Goal: Navigation & Orientation: Find specific page/section

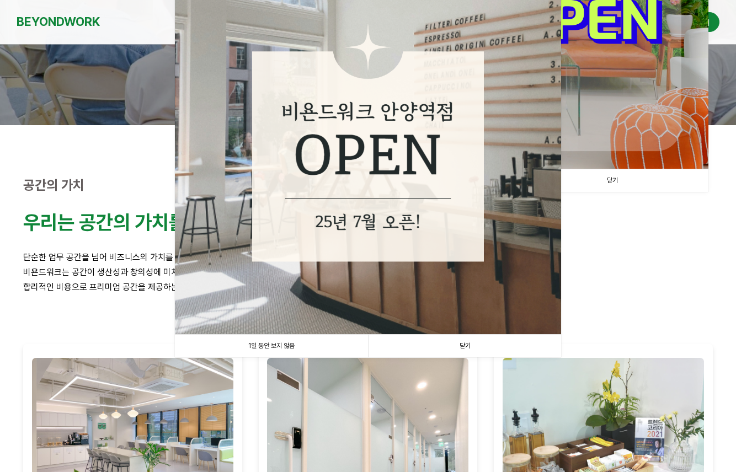
scroll to position [100, 0]
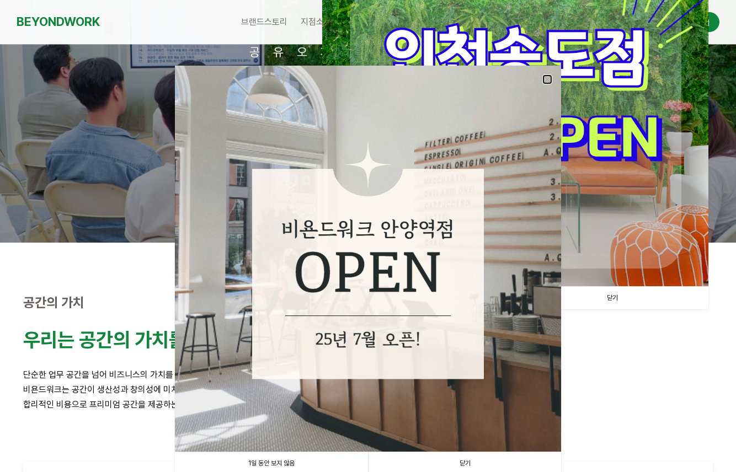
click at [550, 77] on link at bounding box center [547, 79] width 10 height 10
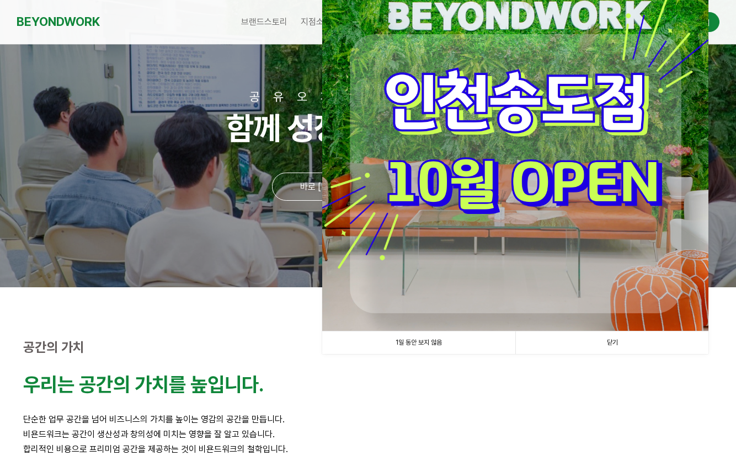
scroll to position [0, 0]
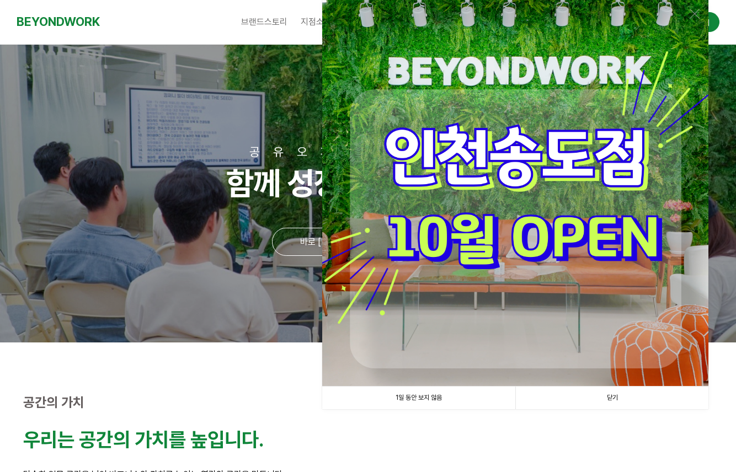
click at [605, 400] on link "닫기" at bounding box center [611, 398] width 193 height 23
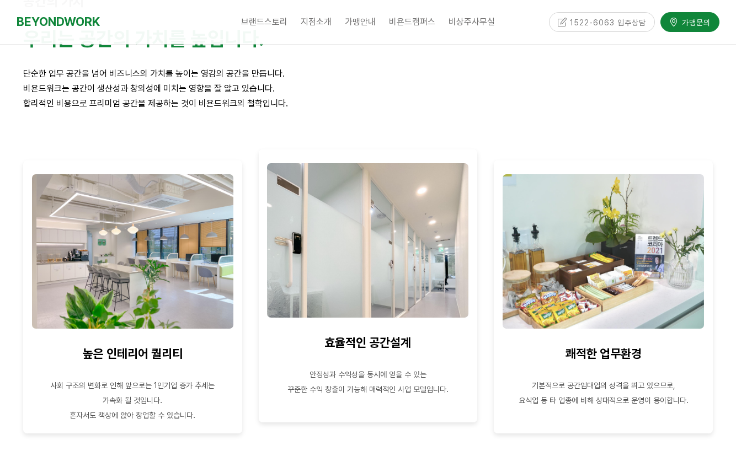
scroll to position [441, 0]
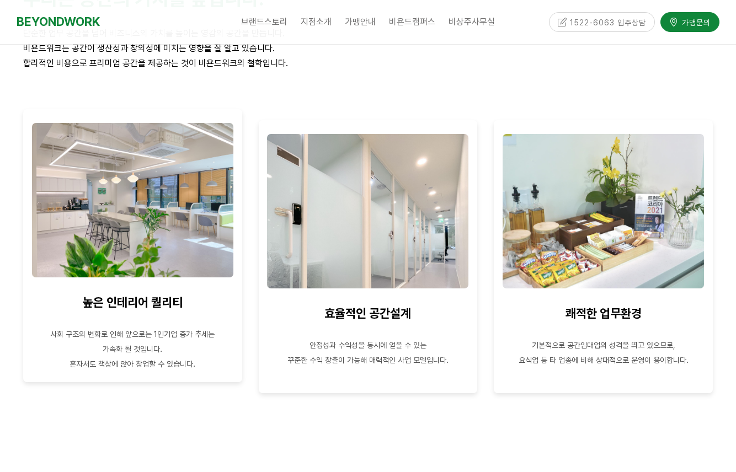
click at [159, 223] on img at bounding box center [132, 200] width 201 height 154
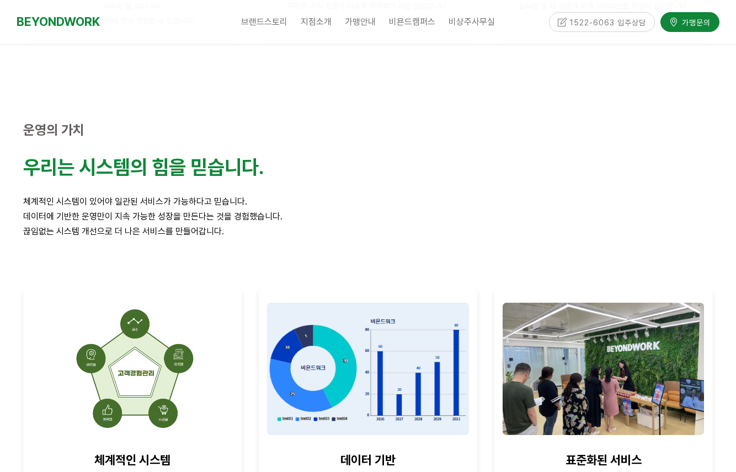
scroll to position [1103, 0]
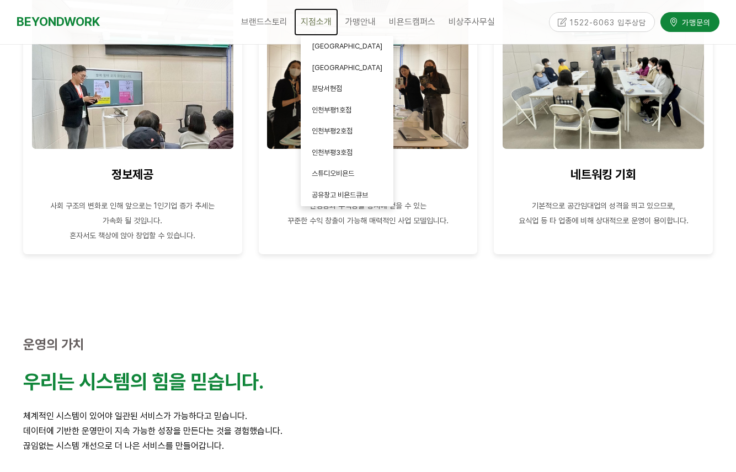
click at [316, 26] on span "지점소개" at bounding box center [316, 22] width 31 height 10
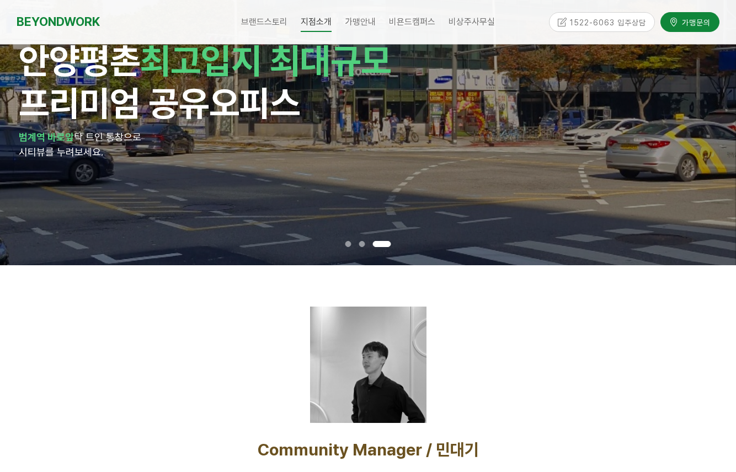
scroll to position [55, 0]
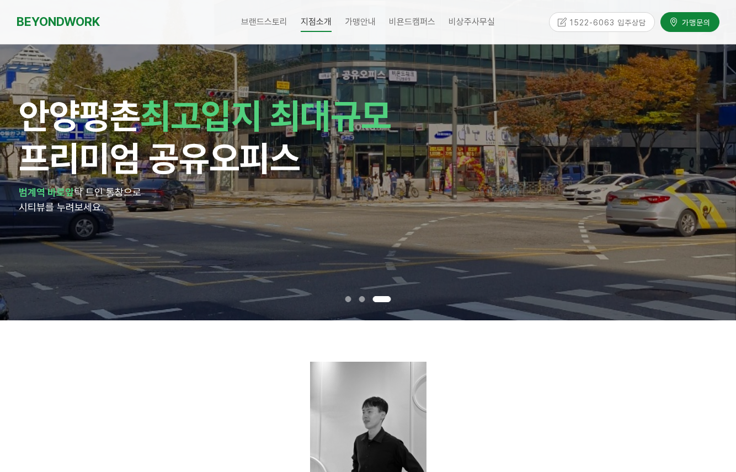
click at [350, 301] on span at bounding box center [348, 299] width 6 height 6
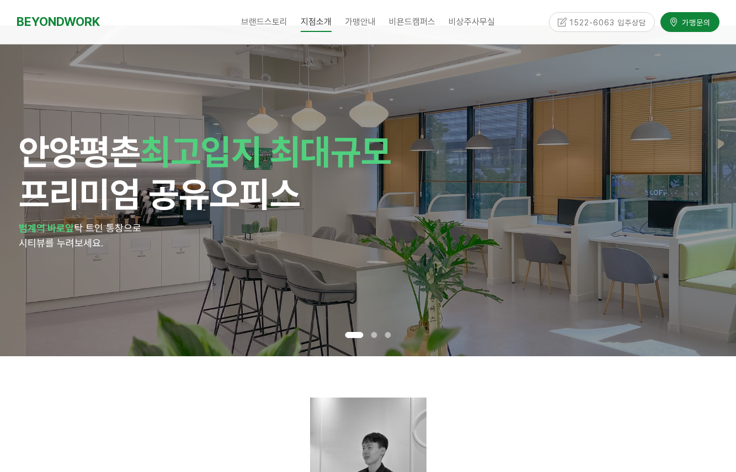
scroll to position [0, 0]
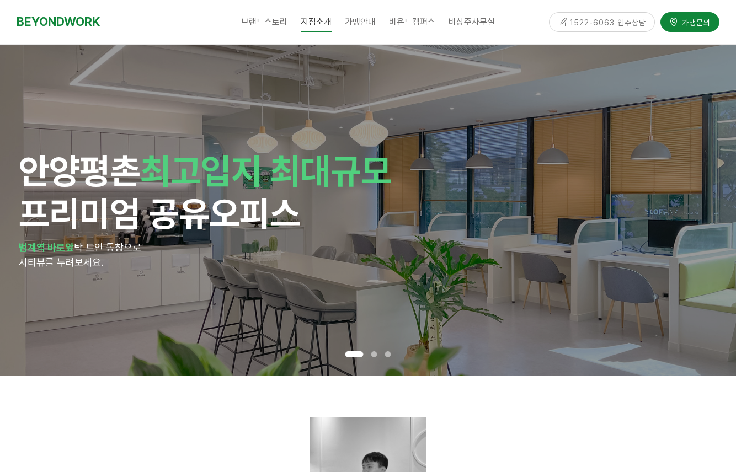
click at [372, 353] on span at bounding box center [374, 354] width 6 height 6
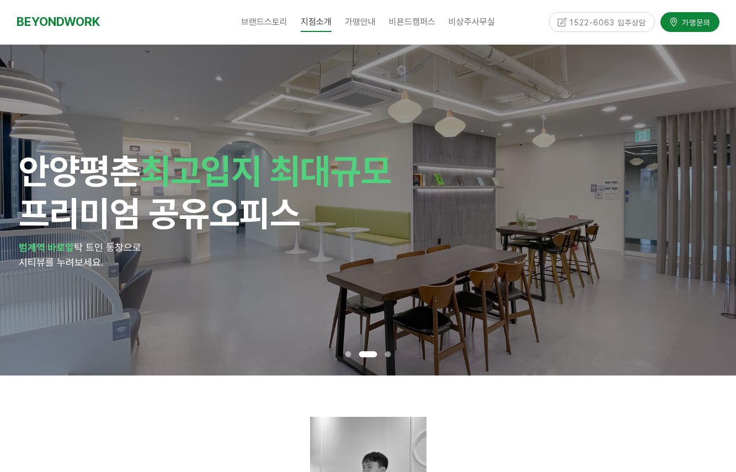
click at [347, 354] on span at bounding box center [348, 354] width 6 height 6
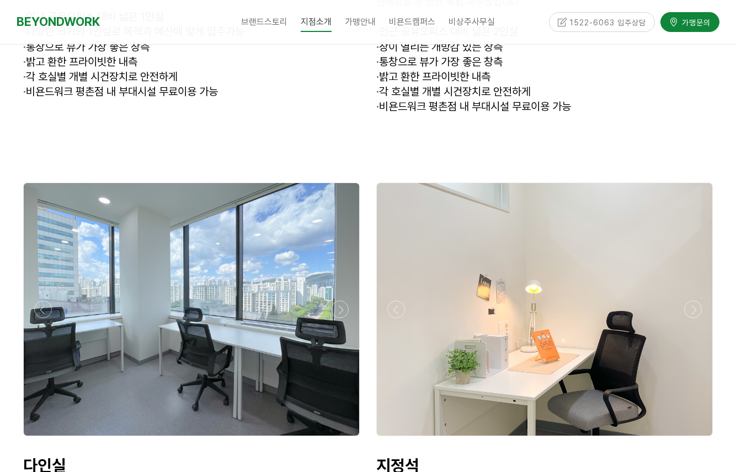
scroll to position [3143, 0]
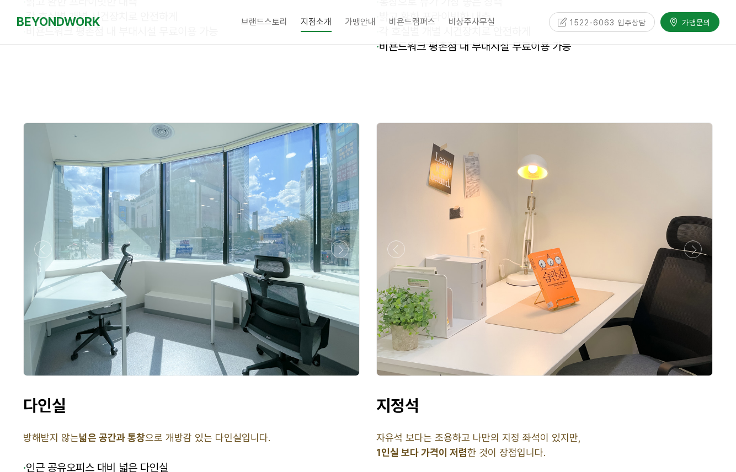
click at [356, 395] on p "다인실" at bounding box center [191, 405] width 336 height 20
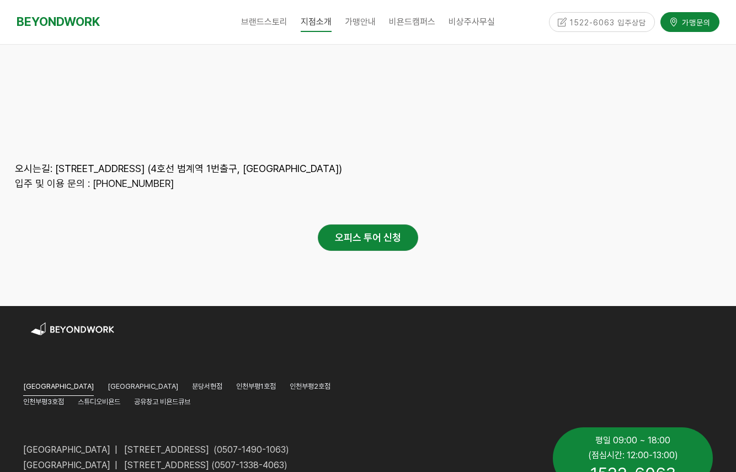
scroll to position [5381, 0]
